Goal: Task Accomplishment & Management: Use online tool/utility

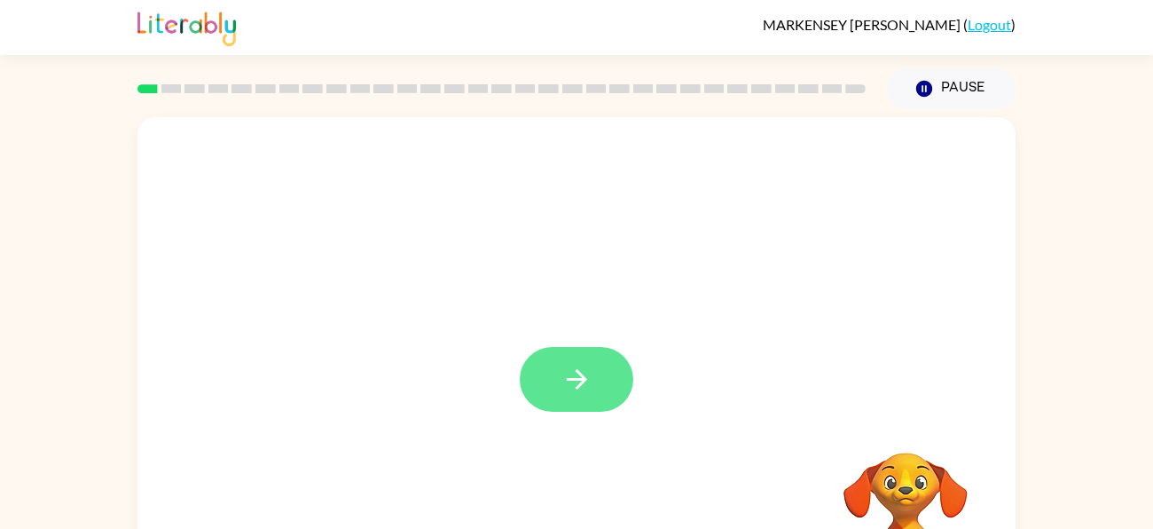
click at [583, 387] on icon "button" at bounding box center [576, 379] width 31 height 31
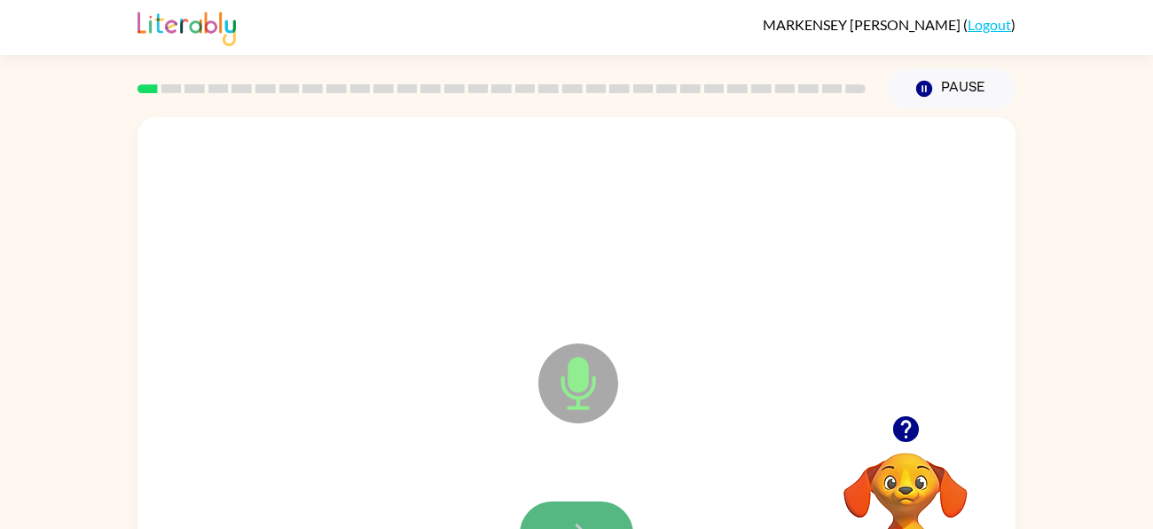
click at [550, 503] on button "button" at bounding box center [577, 533] width 114 height 65
click at [552, 518] on button "button" at bounding box center [577, 533] width 114 height 65
click at [556, 510] on button "button" at bounding box center [577, 533] width 114 height 65
click at [584, 510] on button "button" at bounding box center [577, 533] width 114 height 65
click at [608, 513] on button "button" at bounding box center [577, 533] width 114 height 65
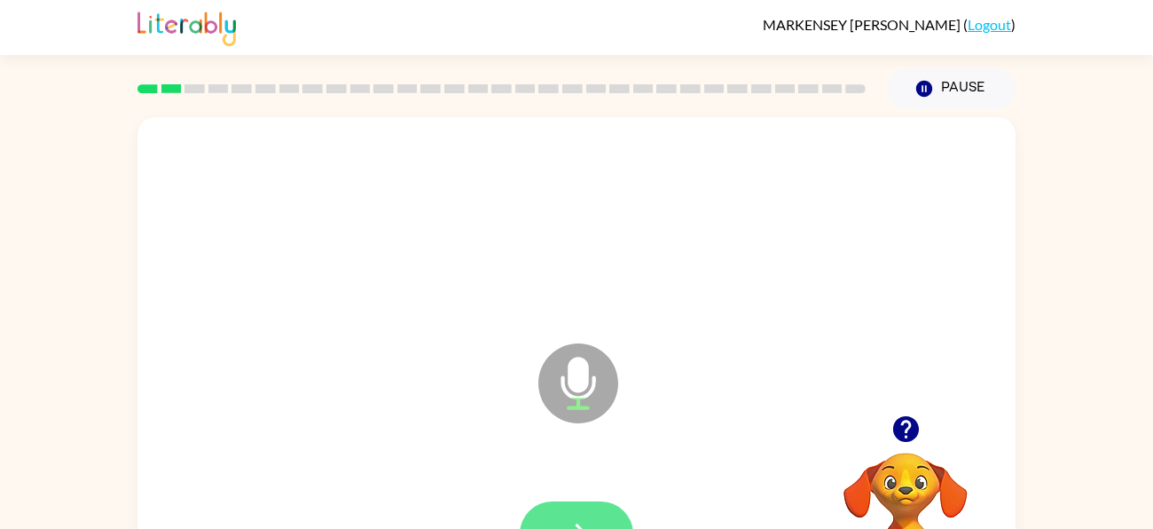
click at [600, 517] on button "button" at bounding box center [577, 533] width 114 height 65
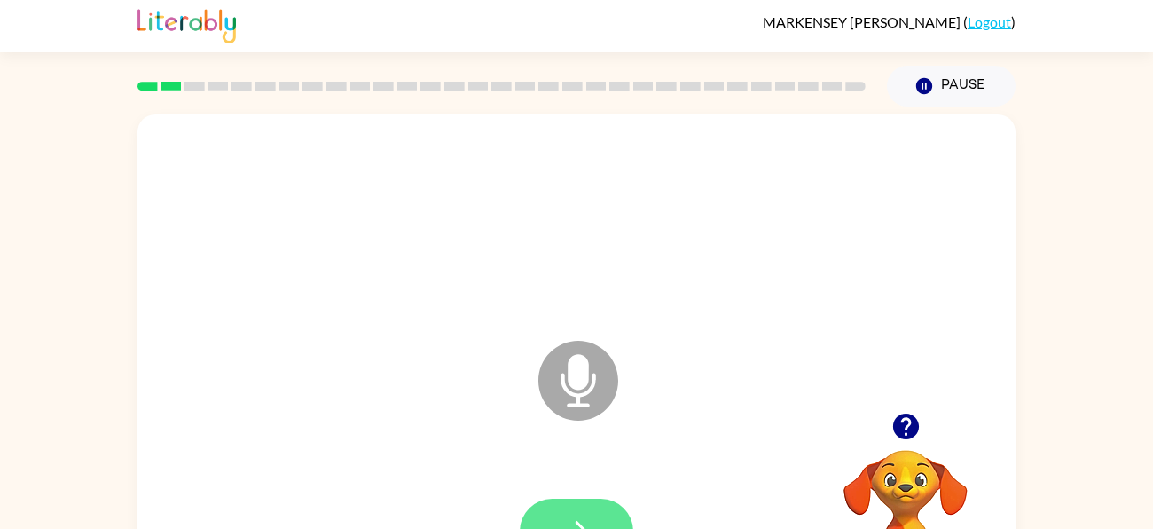
click at [609, 510] on button "button" at bounding box center [577, 530] width 114 height 65
click at [590, 506] on button "button" at bounding box center [577, 530] width 114 height 65
click at [577, 512] on button "button" at bounding box center [577, 530] width 114 height 65
click at [581, 514] on button "button" at bounding box center [577, 530] width 114 height 65
click at [590, 503] on button "button" at bounding box center [577, 530] width 114 height 65
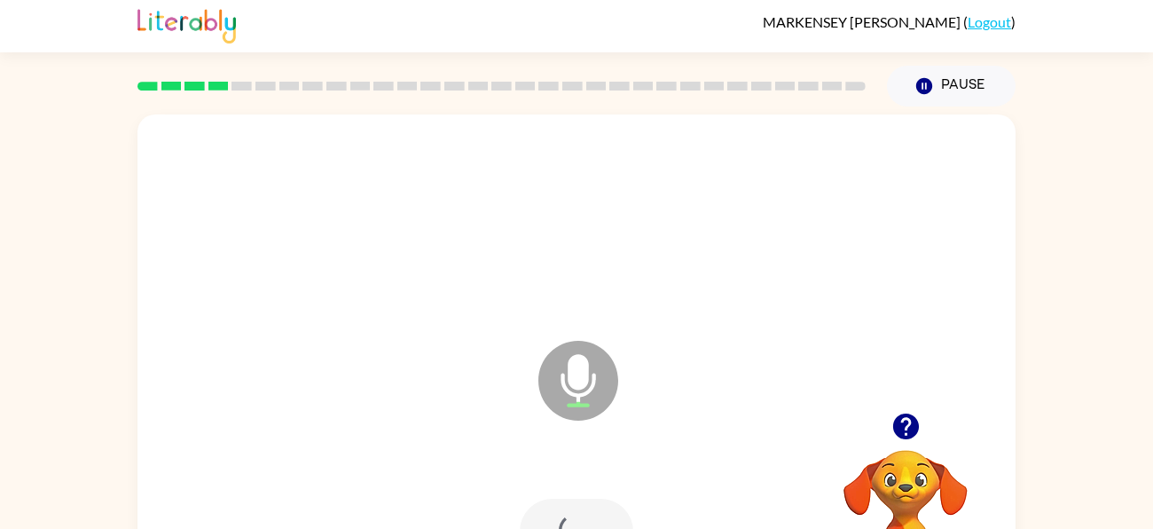
click at [589, 524] on div at bounding box center [577, 530] width 114 height 65
click at [593, 514] on button "button" at bounding box center [577, 530] width 114 height 65
click at [594, 506] on button "button" at bounding box center [577, 530] width 114 height 65
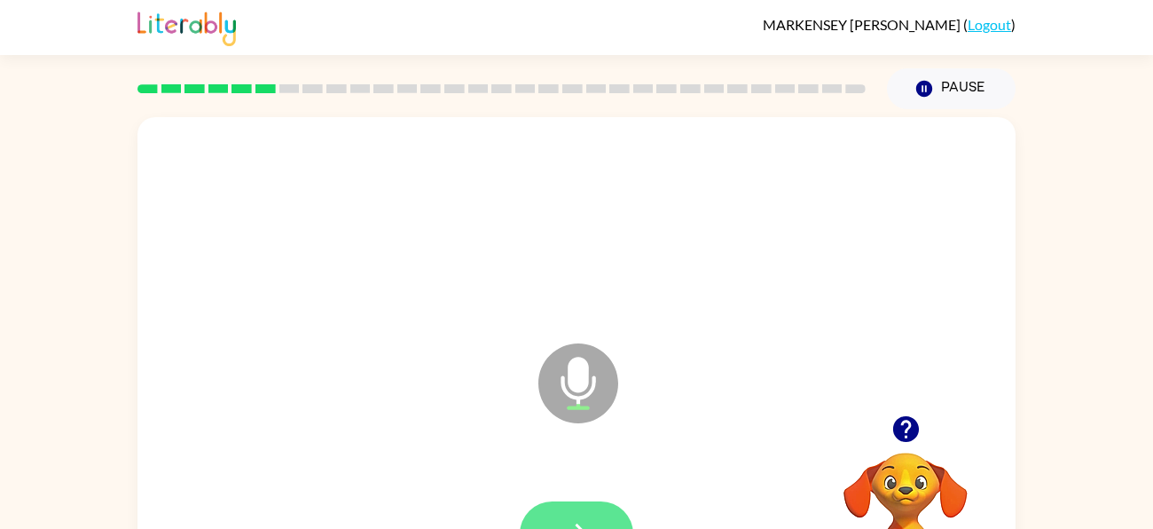
click at [576, 511] on button "button" at bounding box center [577, 533] width 114 height 65
click at [618, 506] on button "button" at bounding box center [577, 533] width 114 height 65
click at [594, 524] on button "button" at bounding box center [577, 533] width 114 height 65
click at [593, 517] on button "button" at bounding box center [577, 533] width 114 height 65
click at [592, 518] on icon "button" at bounding box center [576, 533] width 31 height 31
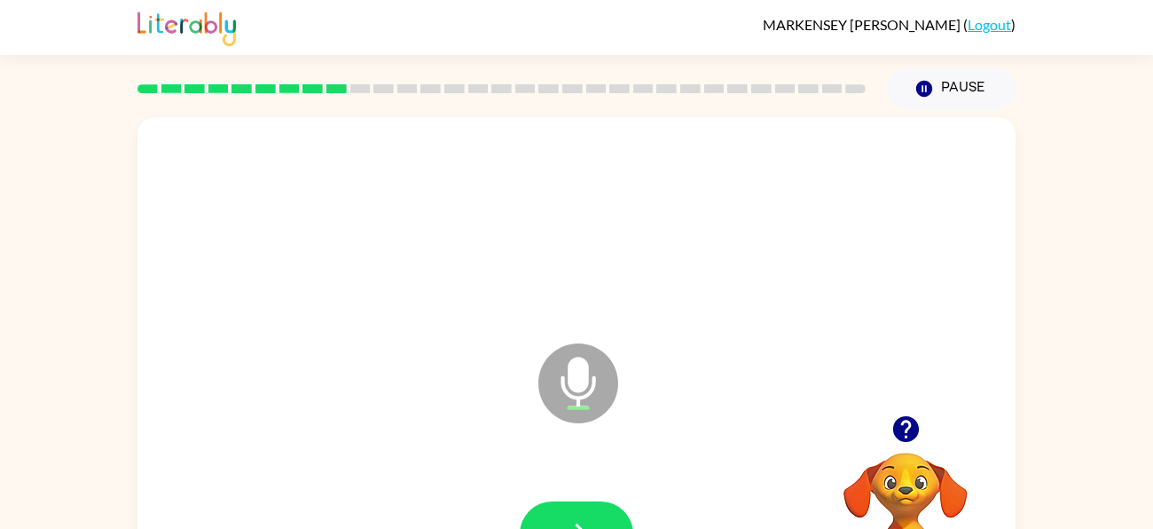
click at [883, 487] on video "Your browser must support playing .mp4 files to use Literably. Please try using…" at bounding box center [905, 513] width 177 height 177
click at [898, 425] on icon "button" at bounding box center [905, 429] width 26 height 26
click at [586, 514] on button "button" at bounding box center [577, 533] width 114 height 65
click at [600, 502] on button "button" at bounding box center [577, 533] width 114 height 65
click at [525, 520] on button "button" at bounding box center [577, 533] width 114 height 65
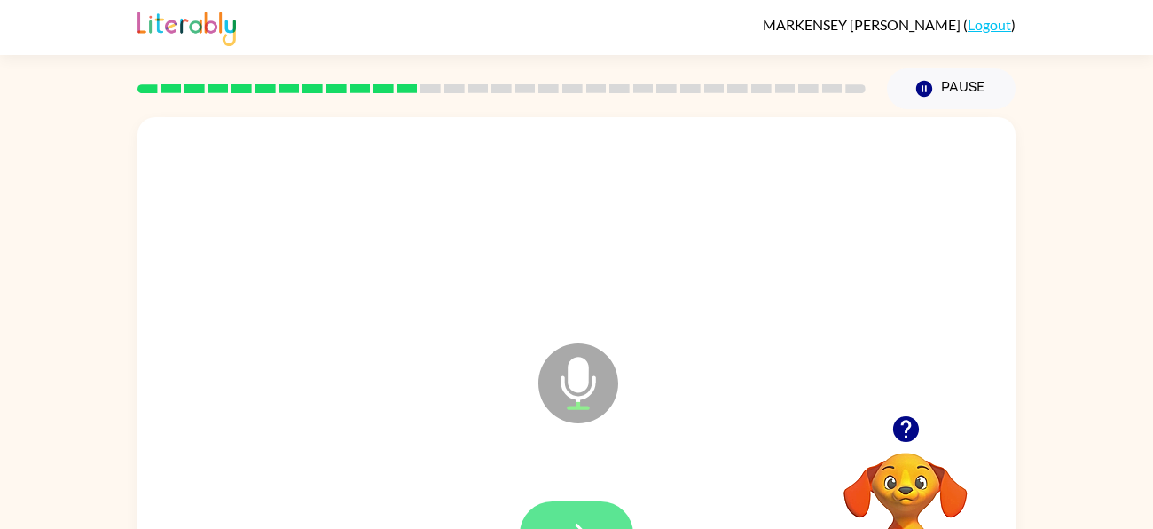
click at [547, 520] on button "button" at bounding box center [577, 533] width 114 height 65
click at [592, 514] on button "button" at bounding box center [577, 533] width 114 height 65
click at [591, 512] on button "button" at bounding box center [577, 533] width 114 height 65
click at [581, 510] on button "button" at bounding box center [577, 533] width 114 height 65
click at [917, 443] on icon "button" at bounding box center [906, 428] width 31 height 31
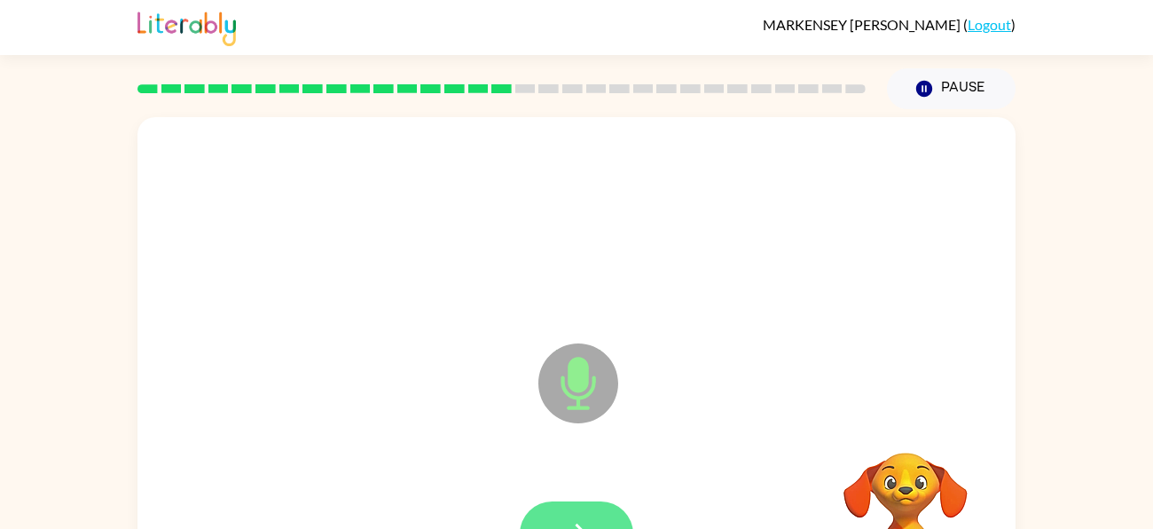
click at [595, 511] on button "button" at bounding box center [577, 533] width 114 height 65
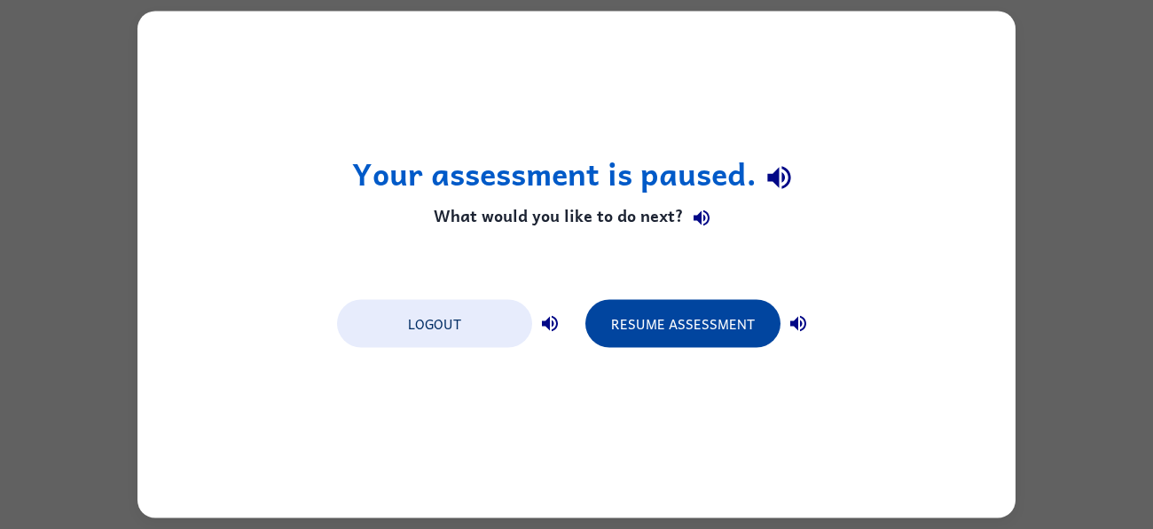
click at [743, 316] on button "Resume Assessment" at bounding box center [682, 324] width 195 height 48
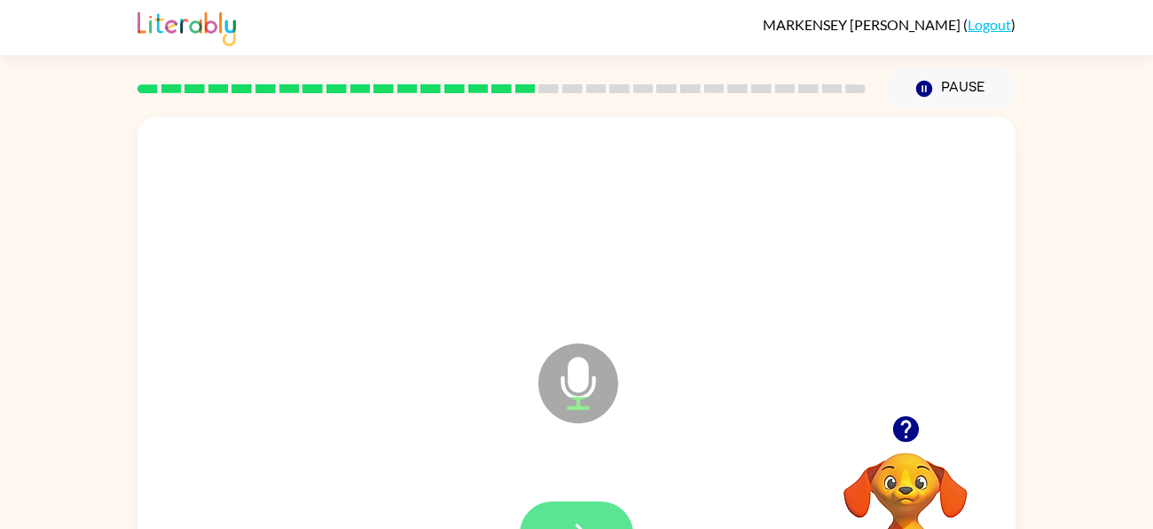
click at [606, 509] on button "button" at bounding box center [577, 533] width 114 height 65
click at [577, 514] on button "button" at bounding box center [577, 533] width 114 height 65
click at [592, 508] on button "button" at bounding box center [577, 533] width 114 height 65
click at [585, 521] on icon "button" at bounding box center [576, 533] width 31 height 31
click at [617, 503] on div at bounding box center [577, 533] width 114 height 65
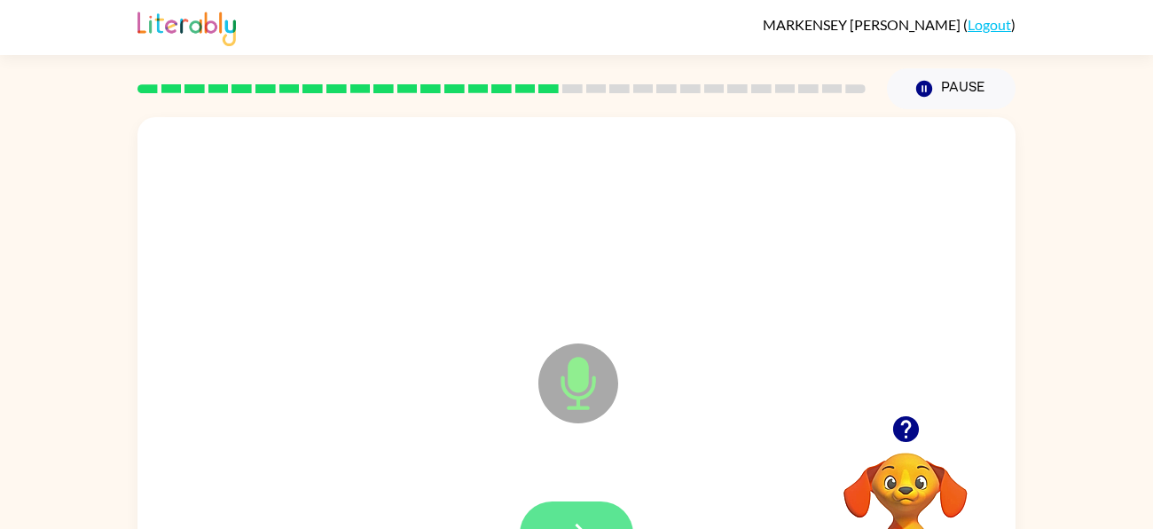
click at [612, 508] on button "button" at bounding box center [577, 533] width 114 height 65
click at [919, 455] on video "Your browser must support playing .mp4 files to use Literably. Please try using…" at bounding box center [905, 513] width 177 height 177
click at [917, 410] on button "button" at bounding box center [905, 428] width 45 height 45
click at [903, 420] on icon "button" at bounding box center [905, 429] width 26 height 26
click at [591, 510] on button "button" at bounding box center [577, 533] width 114 height 65
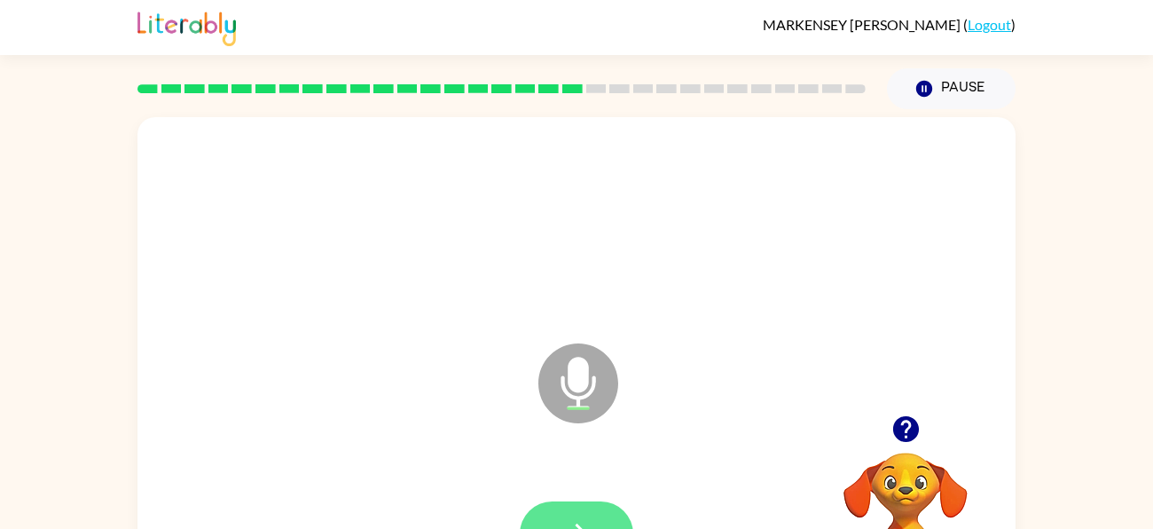
click at [537, 515] on button "button" at bounding box center [577, 533] width 114 height 65
click at [553, 520] on button "button" at bounding box center [577, 533] width 114 height 65
click at [577, 521] on icon "button" at bounding box center [576, 533] width 31 height 31
click at [559, 505] on button "button" at bounding box center [577, 533] width 114 height 65
click at [600, 514] on button "button" at bounding box center [577, 533] width 114 height 65
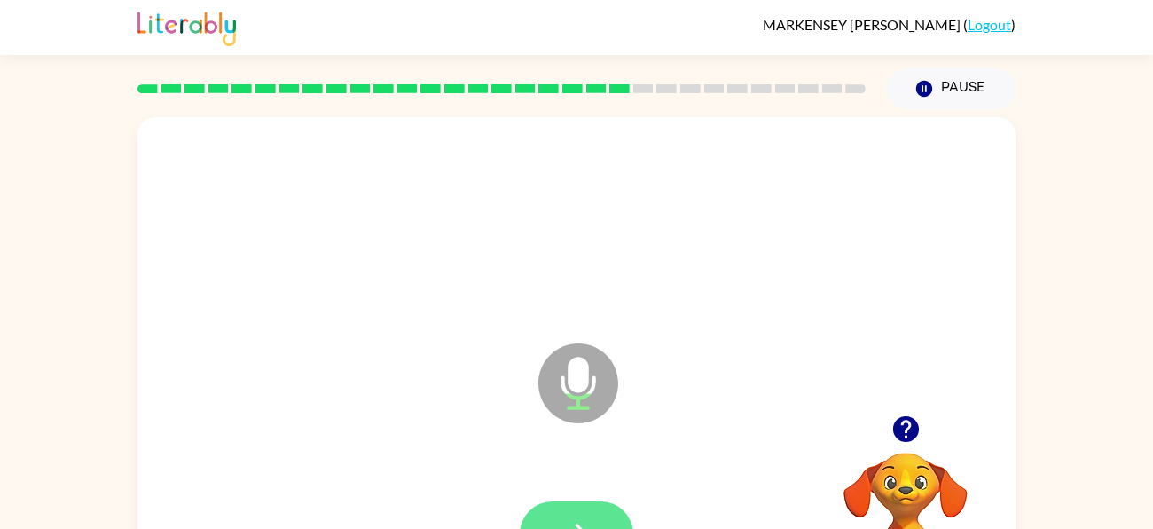
click at [595, 509] on button "button" at bounding box center [577, 533] width 114 height 65
click at [583, 504] on button "button" at bounding box center [577, 533] width 114 height 65
click at [604, 514] on button "button" at bounding box center [577, 533] width 114 height 65
click at [560, 509] on button "button" at bounding box center [577, 533] width 114 height 65
click at [561, 513] on button "button" at bounding box center [577, 533] width 114 height 65
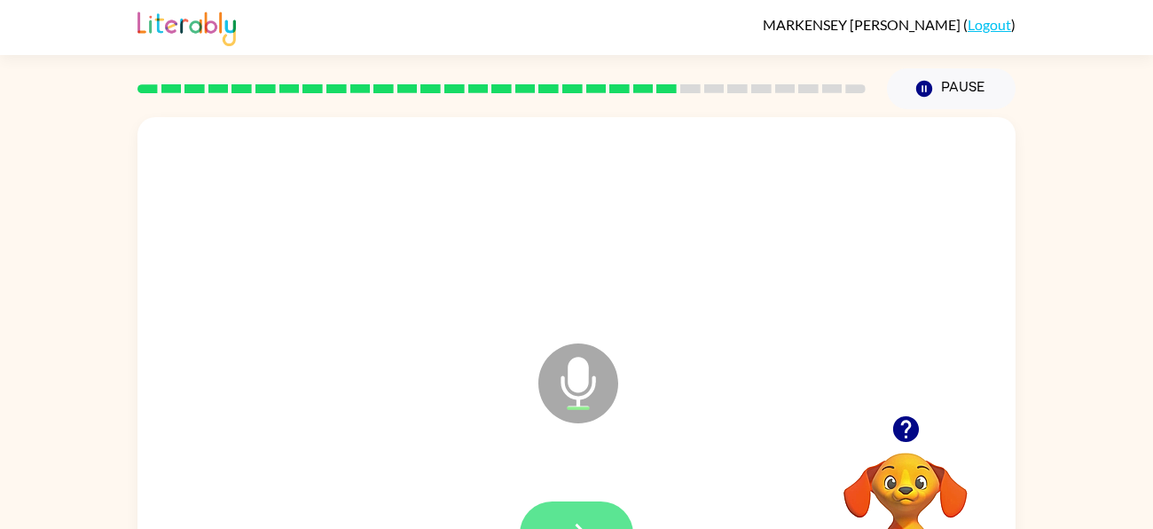
click at [595, 518] on button "button" at bounding box center [577, 533] width 114 height 65
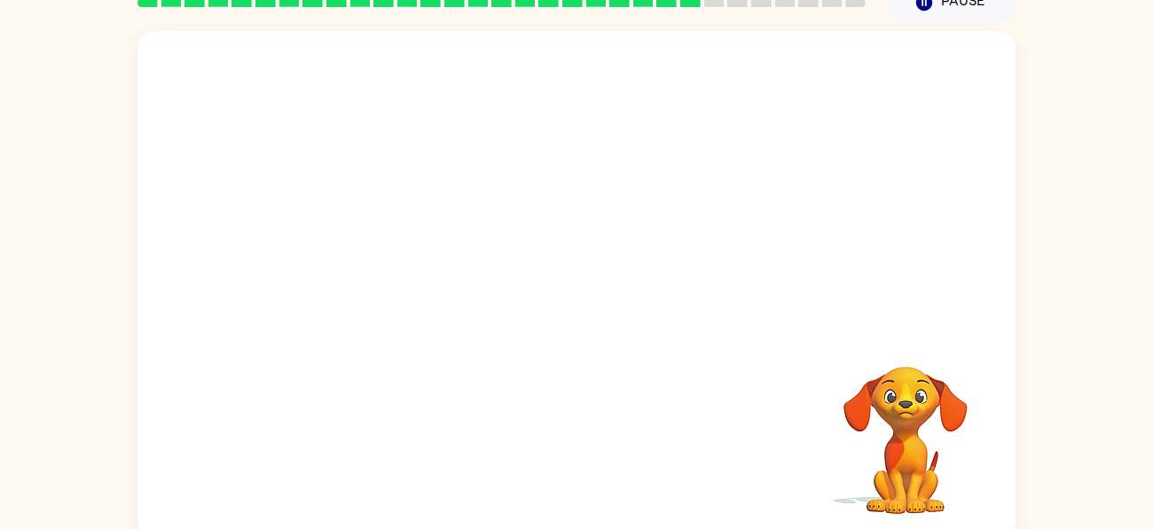
scroll to position [96, 0]
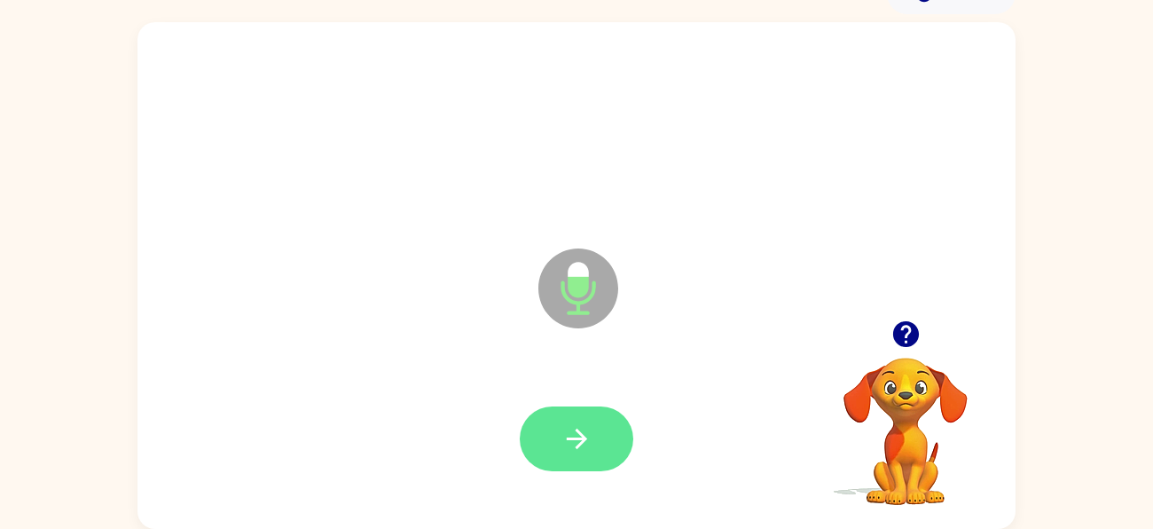
click at [594, 462] on button "button" at bounding box center [577, 438] width 114 height 65
click at [567, 437] on icon "button" at bounding box center [576, 438] width 20 height 20
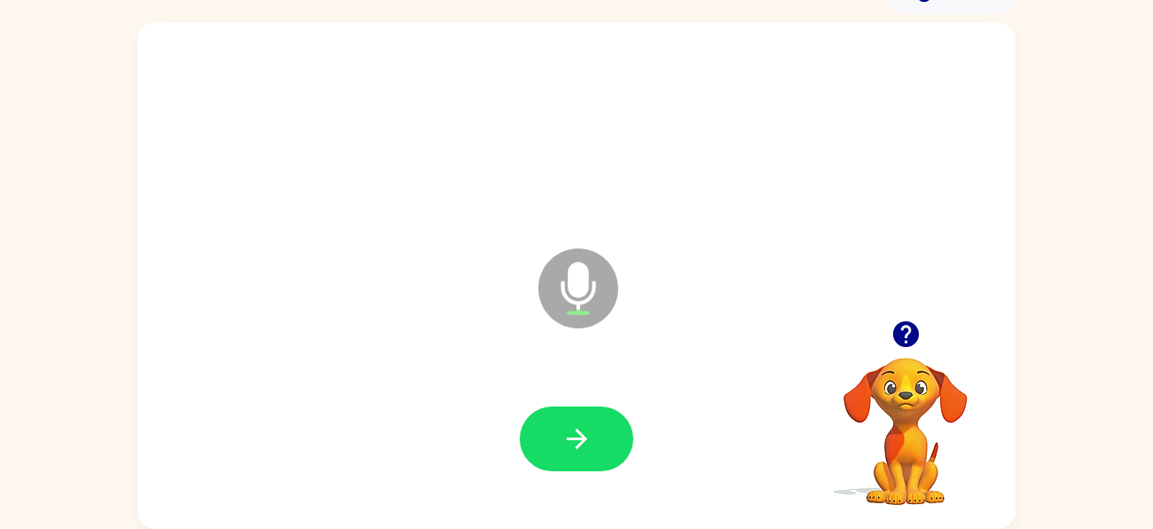
click at [567, 437] on icon "button" at bounding box center [576, 438] width 20 height 20
click at [899, 318] on icon "button" at bounding box center [906, 333] width 31 height 31
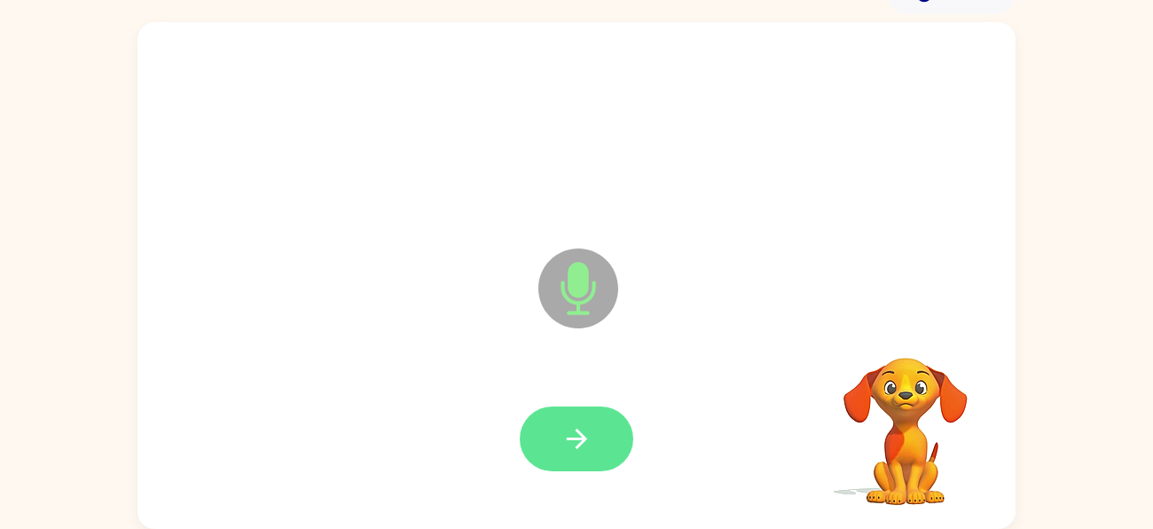
click at [589, 438] on icon "button" at bounding box center [576, 438] width 31 height 31
click at [599, 439] on button "button" at bounding box center [577, 438] width 114 height 65
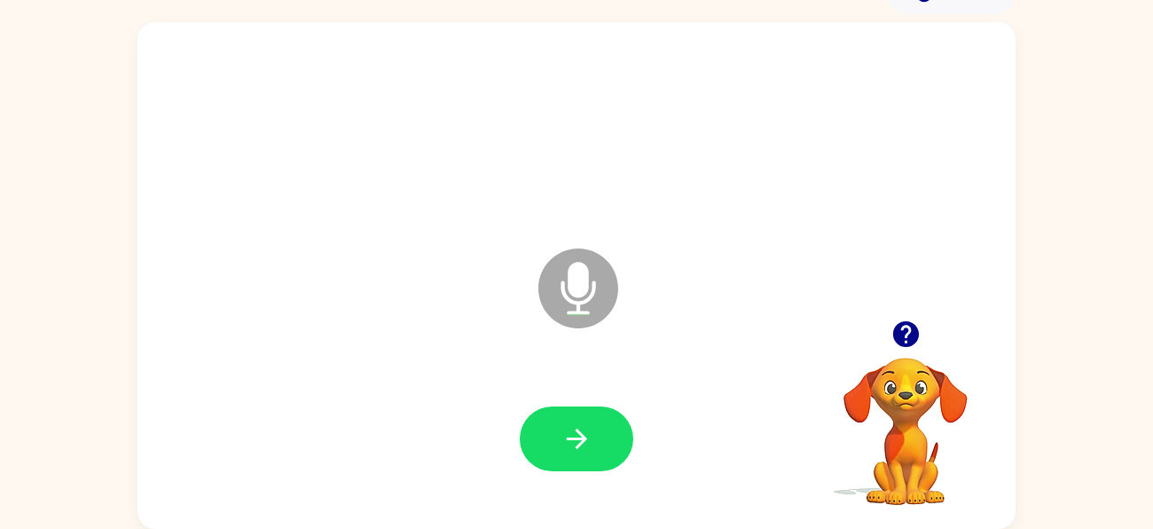
click at [554, 520] on div "Microphone The Microphone is here when it is your turn to talk" at bounding box center [576, 275] width 878 height 506
click at [576, 419] on button "button" at bounding box center [577, 438] width 114 height 65
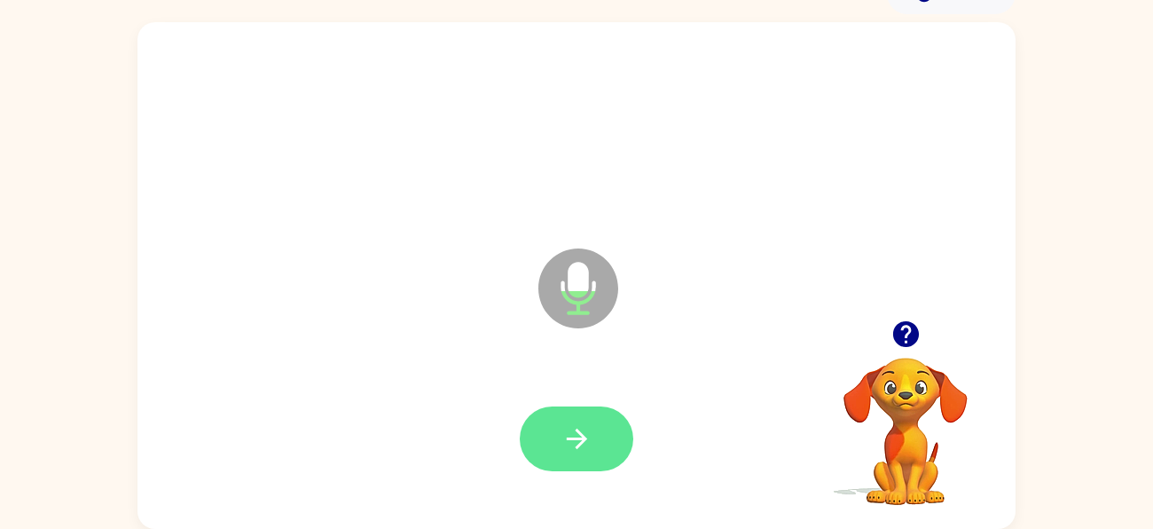
click at [629, 437] on button "button" at bounding box center [577, 438] width 114 height 65
click at [600, 434] on button "button" at bounding box center [577, 438] width 114 height 65
click at [575, 440] on icon "button" at bounding box center [576, 438] width 31 height 31
click at [611, 434] on button "button" at bounding box center [577, 438] width 114 height 65
click at [601, 454] on button "button" at bounding box center [577, 438] width 114 height 65
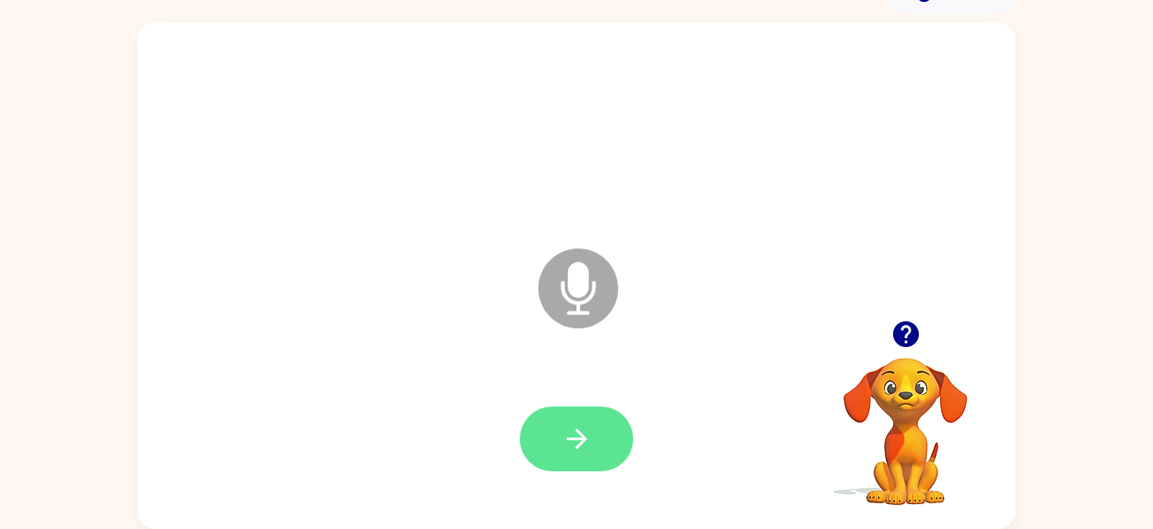
click at [594, 414] on button "button" at bounding box center [577, 438] width 114 height 65
click at [891, 326] on icon "button" at bounding box center [906, 333] width 31 height 31
click at [582, 442] on icon "button" at bounding box center [576, 438] width 20 height 20
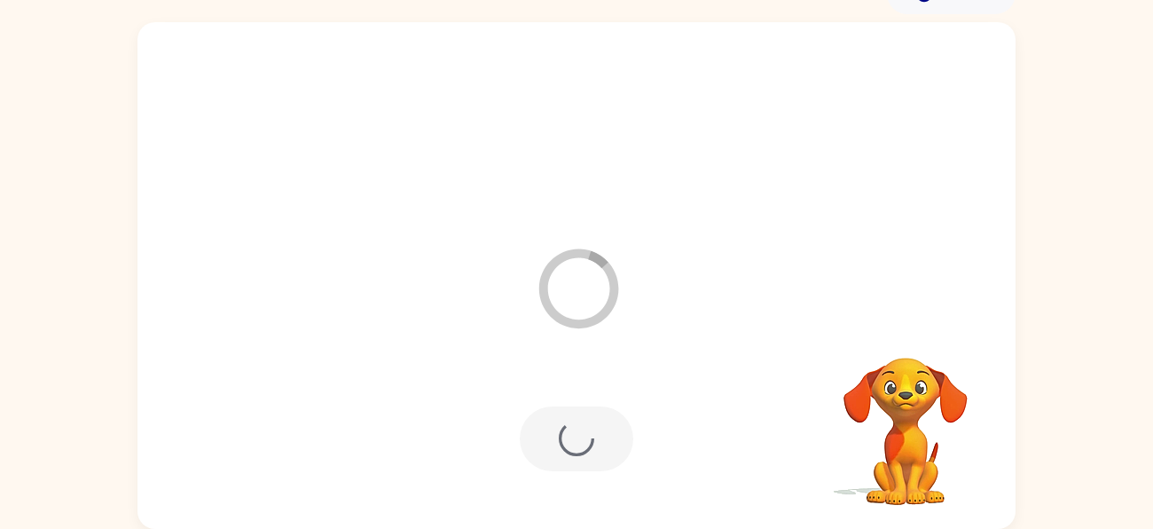
scroll to position [64, 0]
